Goal: Use online tool/utility: Utilize a website feature to perform a specific function

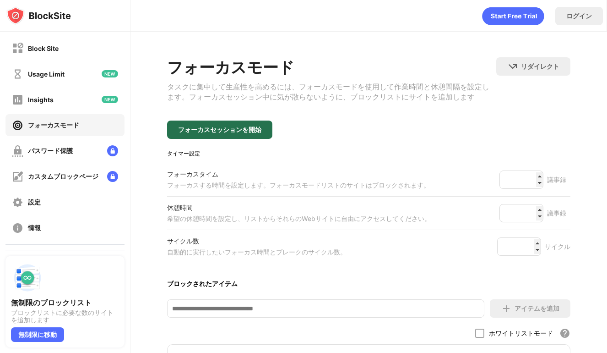
click at [231, 132] on div "フォーカスセッションを開始" at bounding box center [219, 129] width 83 height 7
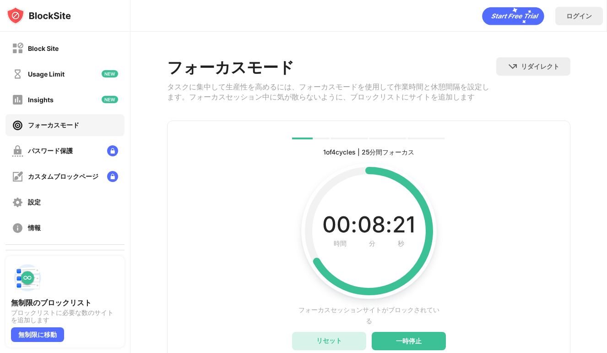
click at [342, 340] on div "リセット" at bounding box center [329, 340] width 74 height 18
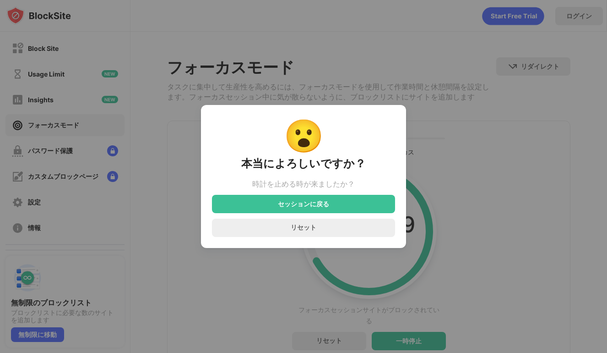
click at [509, 184] on div "😮 本当によろしいですか？ 時計を止める時が来ましたか？ セッションに戻る リセット" at bounding box center [303, 176] width 607 height 353
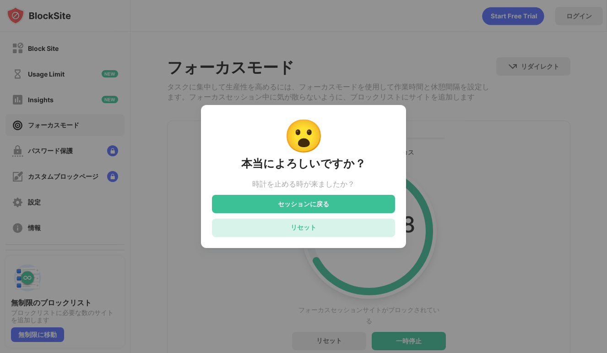
click at [353, 231] on div "リセット" at bounding box center [303, 227] width 183 height 18
